Goal: Check status: Check status

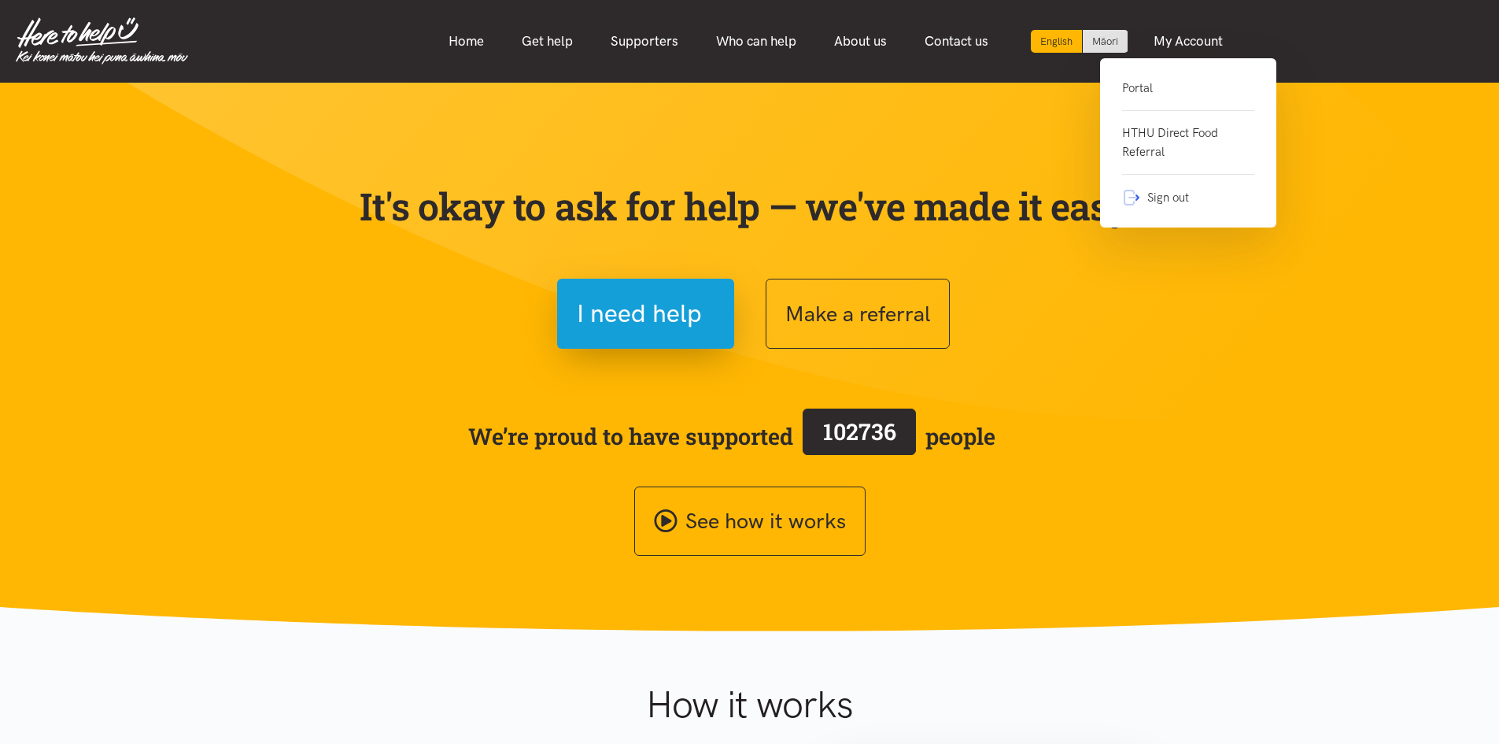
click at [1154, 89] on link "Portal" at bounding box center [1188, 95] width 132 height 32
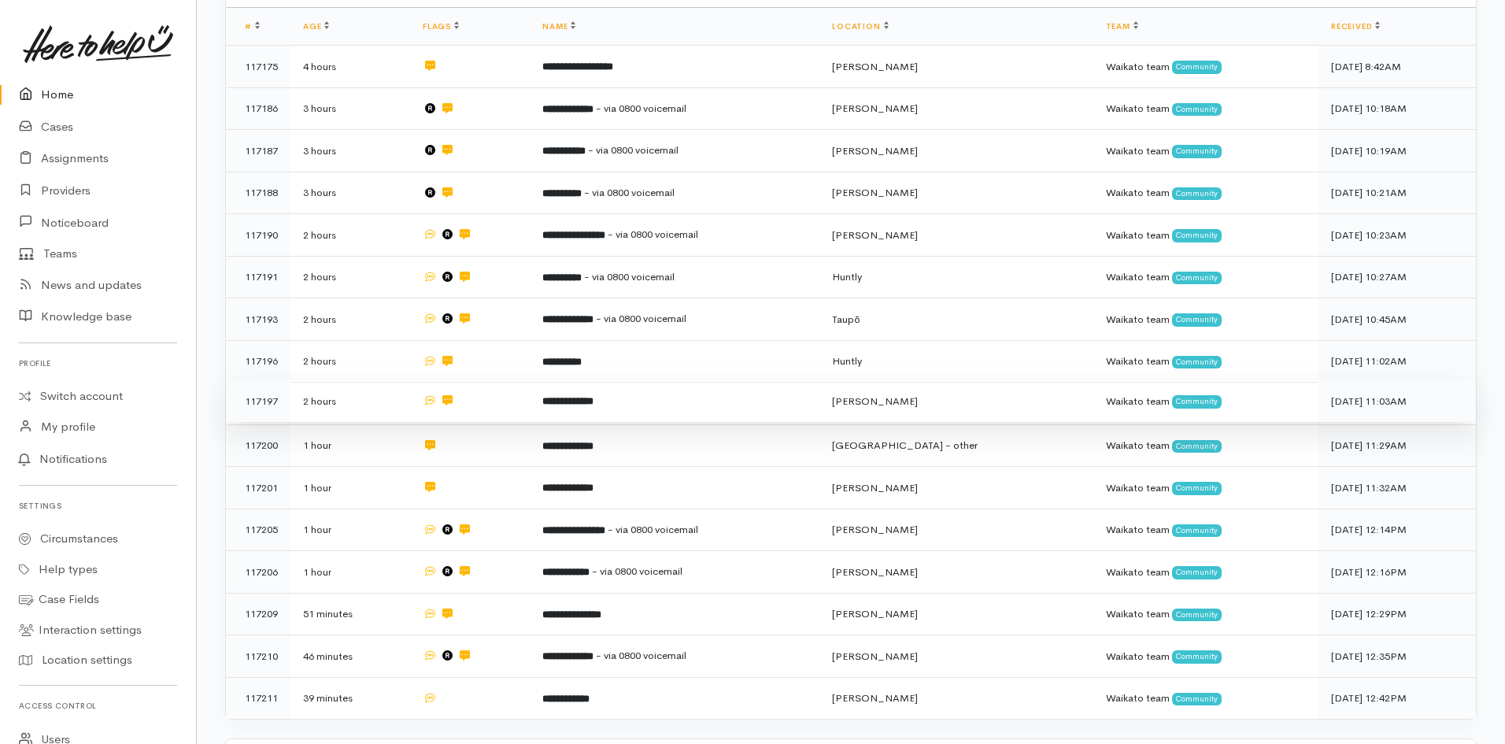
scroll to position [452, 0]
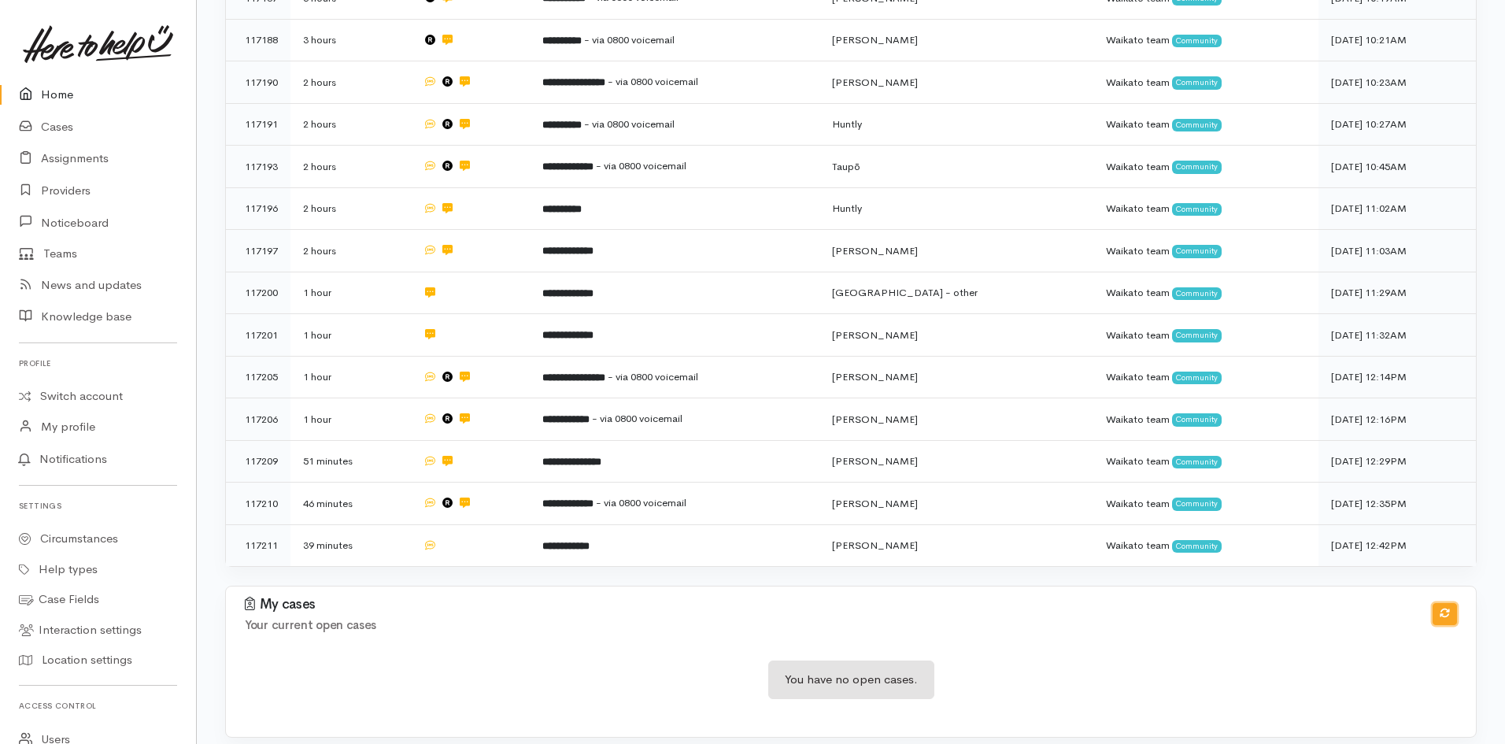
click at [1448, 608] on icon "button" at bounding box center [1444, 613] width 10 height 10
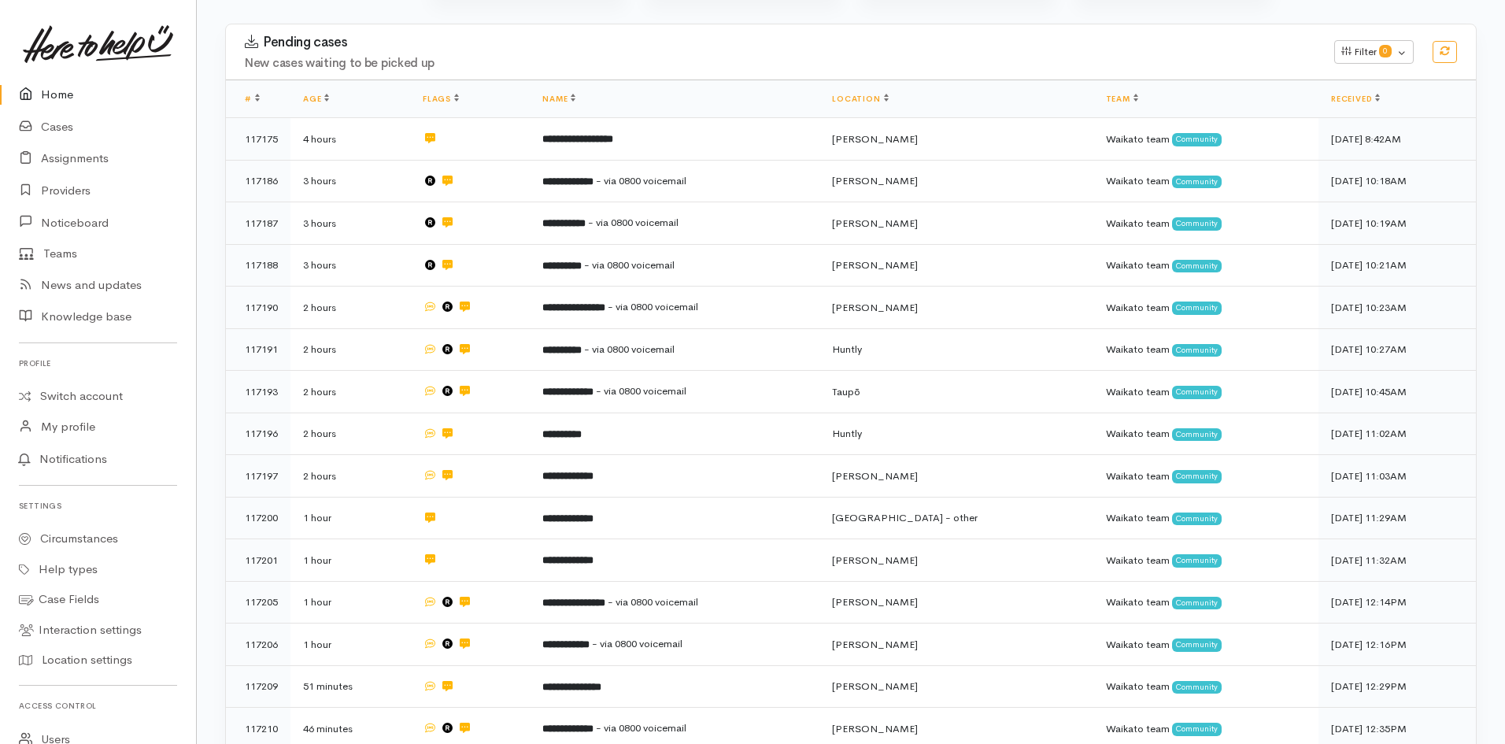
scroll to position [0, 0]
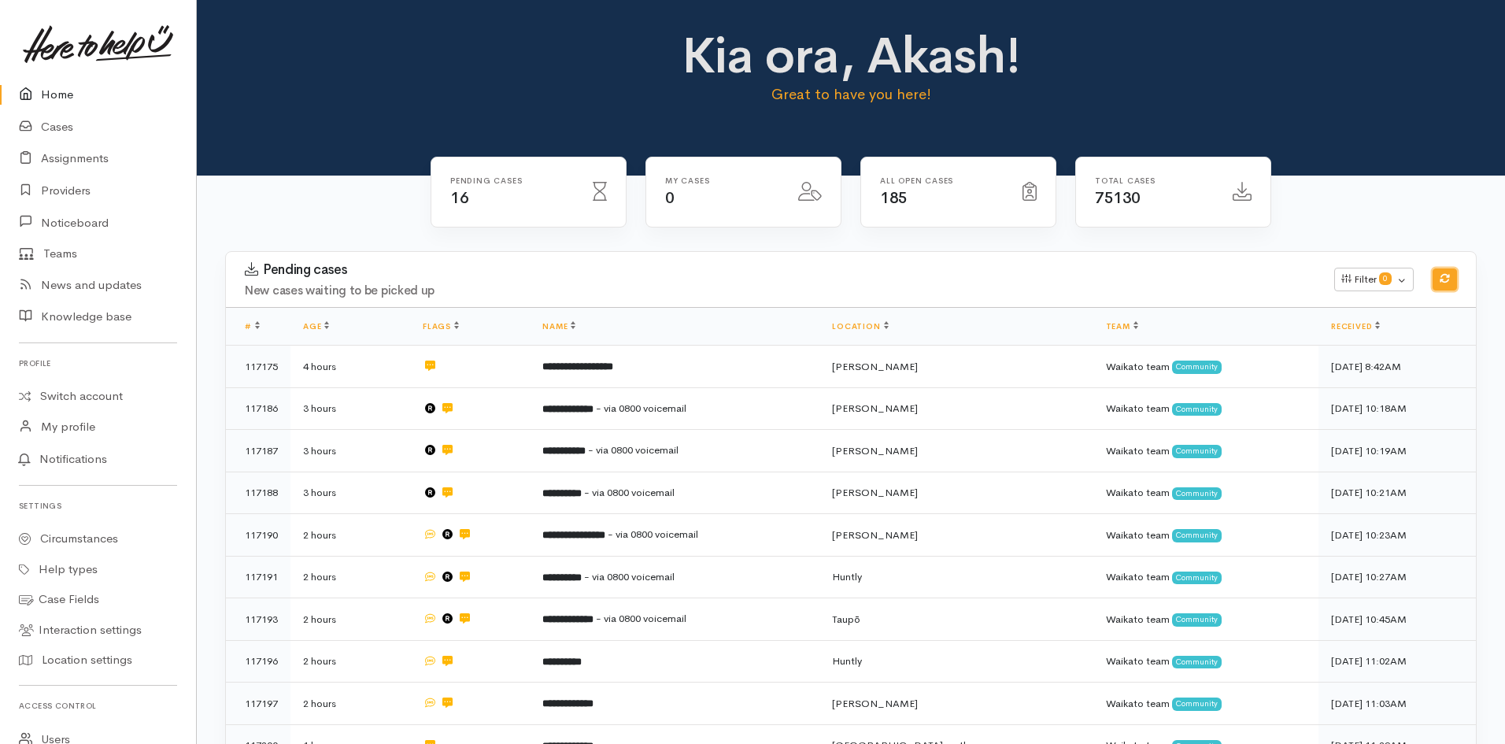
click at [1441, 275] on icon "button" at bounding box center [1444, 278] width 10 height 10
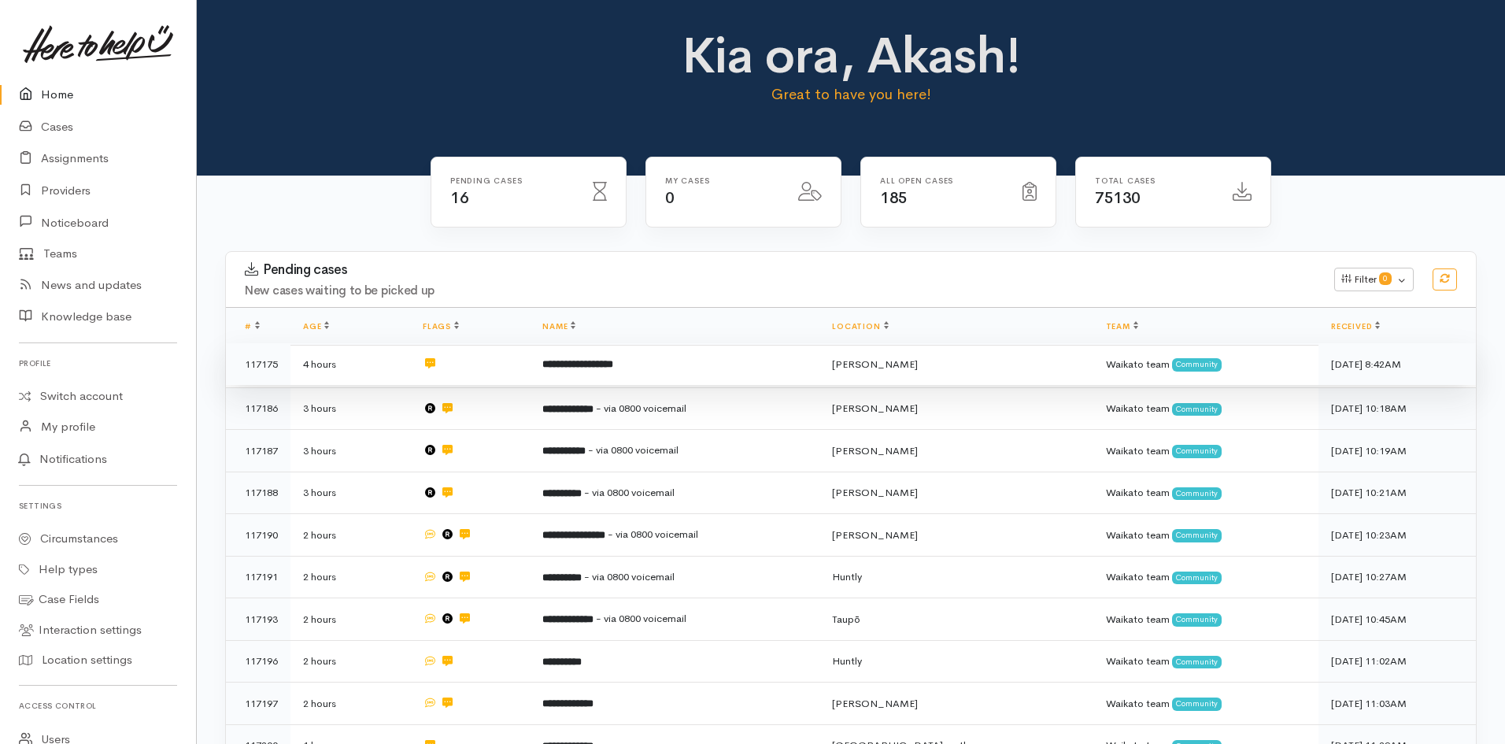
click at [572, 369] on b "**********" at bounding box center [577, 364] width 71 height 10
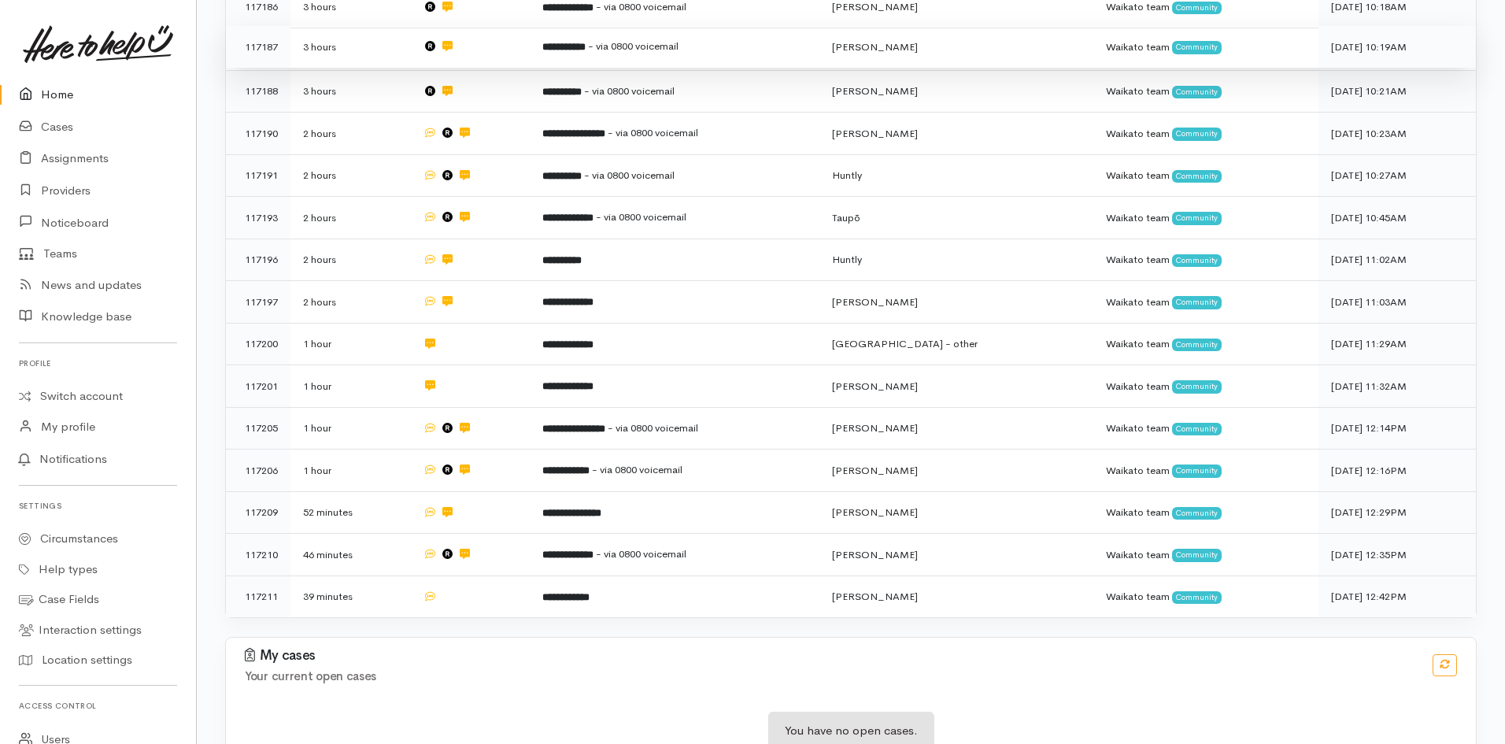
scroll to position [374, 0]
